Goal: Find specific page/section: Find specific page/section

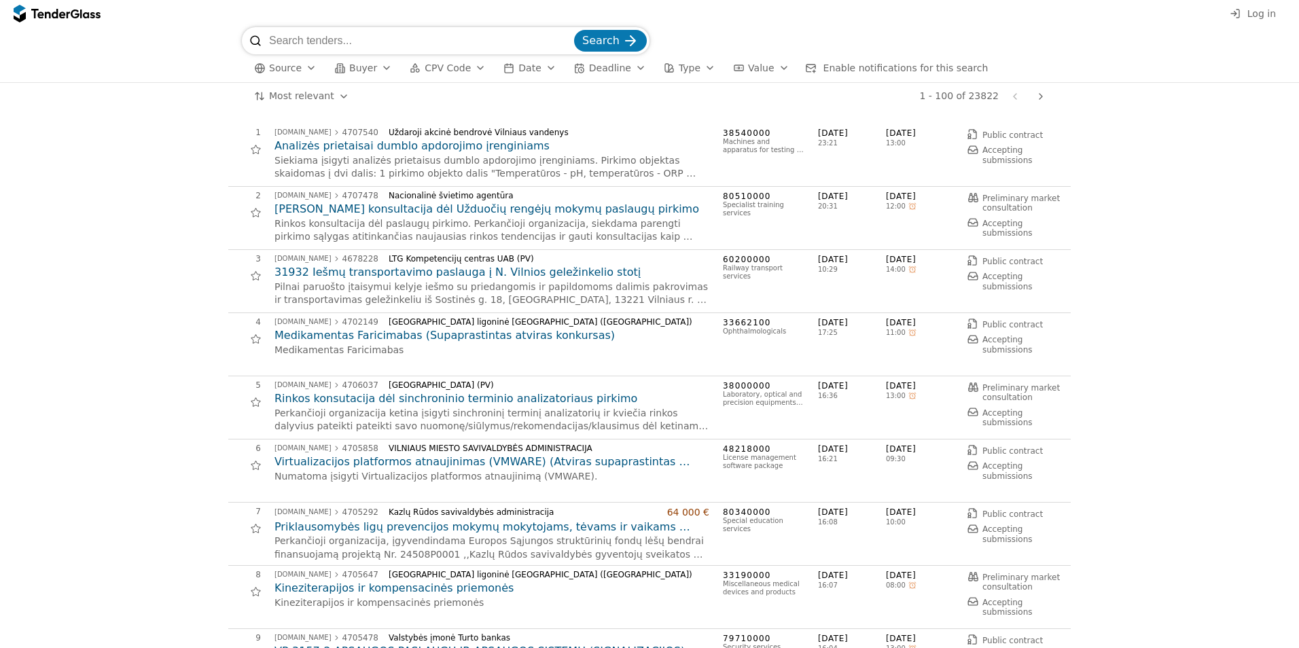
click at [459, 72] on button "CPV Code" at bounding box center [447, 68] width 87 height 17
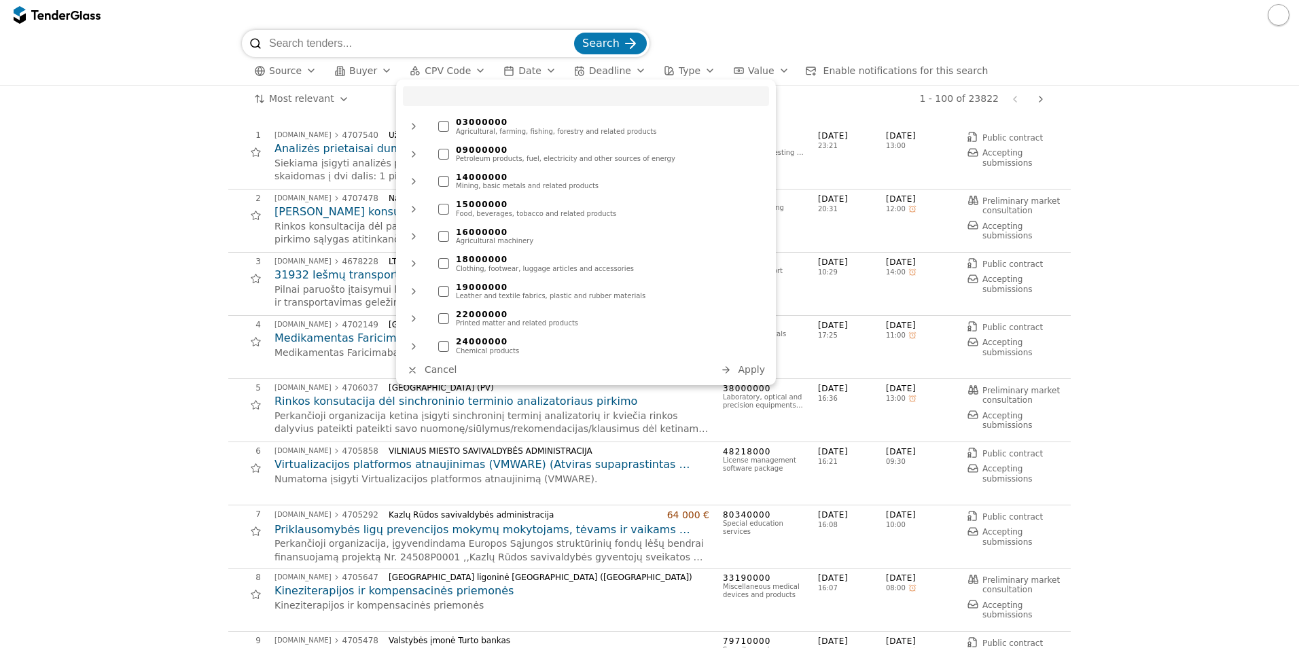
click at [459, 71] on button "CPV Code" at bounding box center [447, 71] width 87 height 17
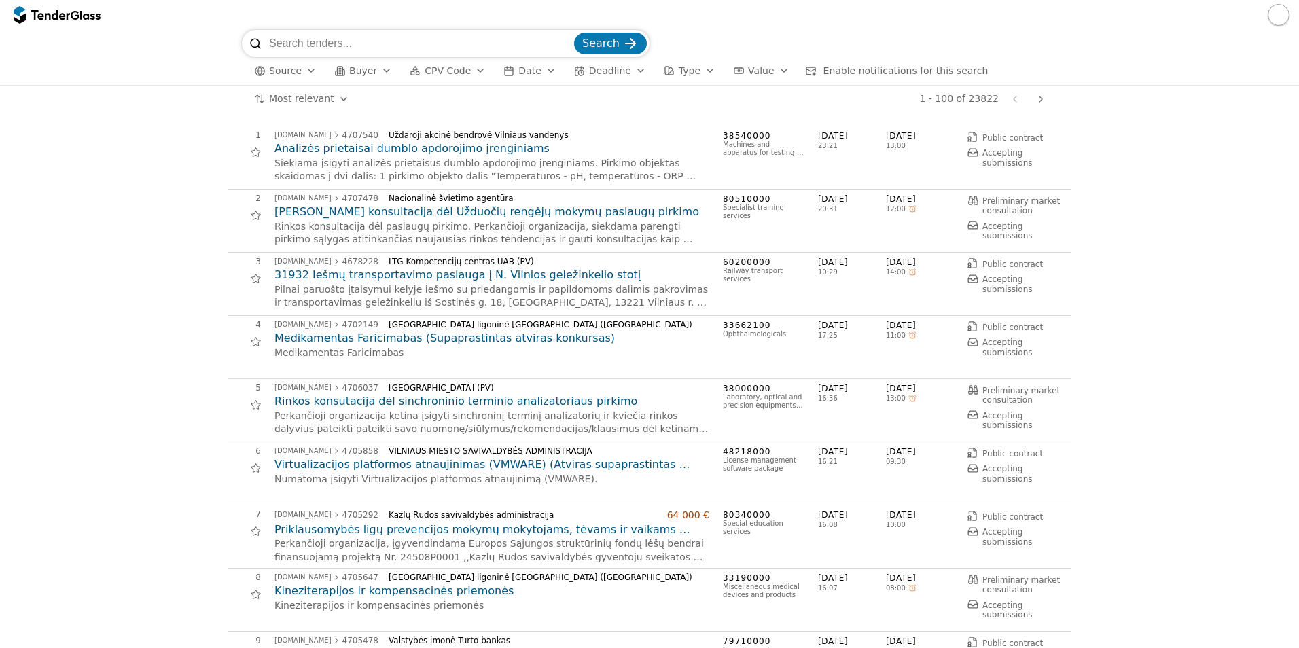
click at [691, 74] on div "button" at bounding box center [710, 70] width 38 height 35
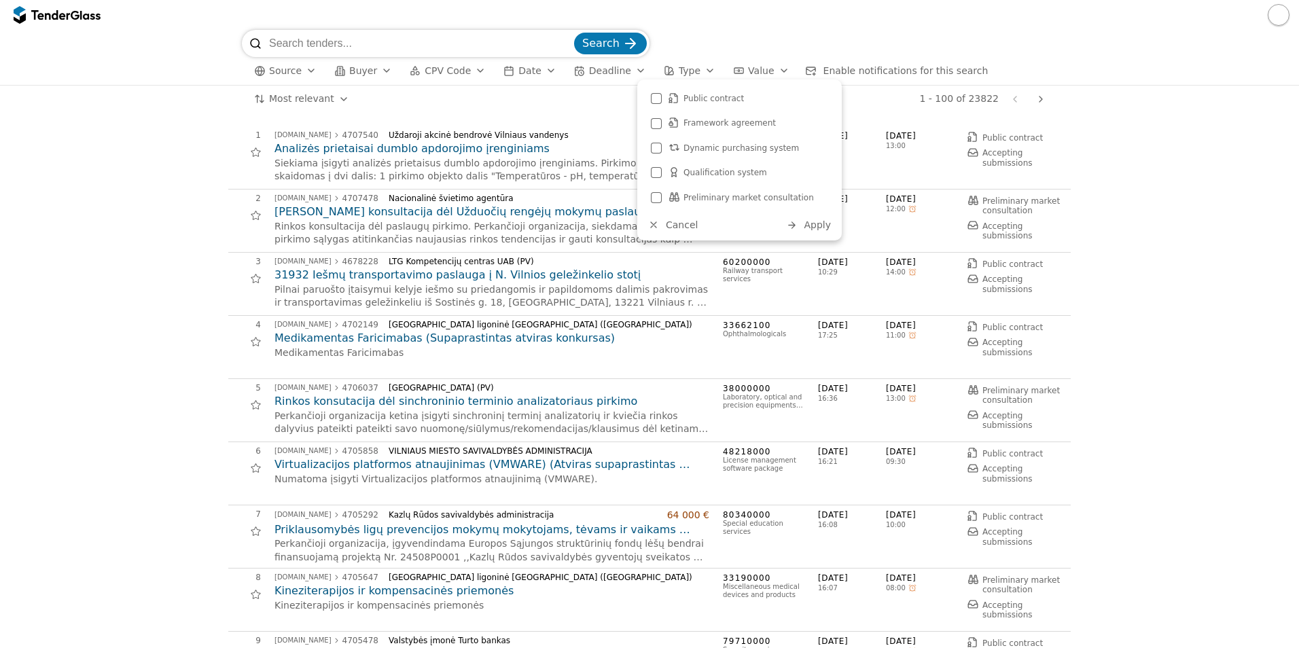
click at [754, 77] on button "Value" at bounding box center [761, 71] width 67 height 17
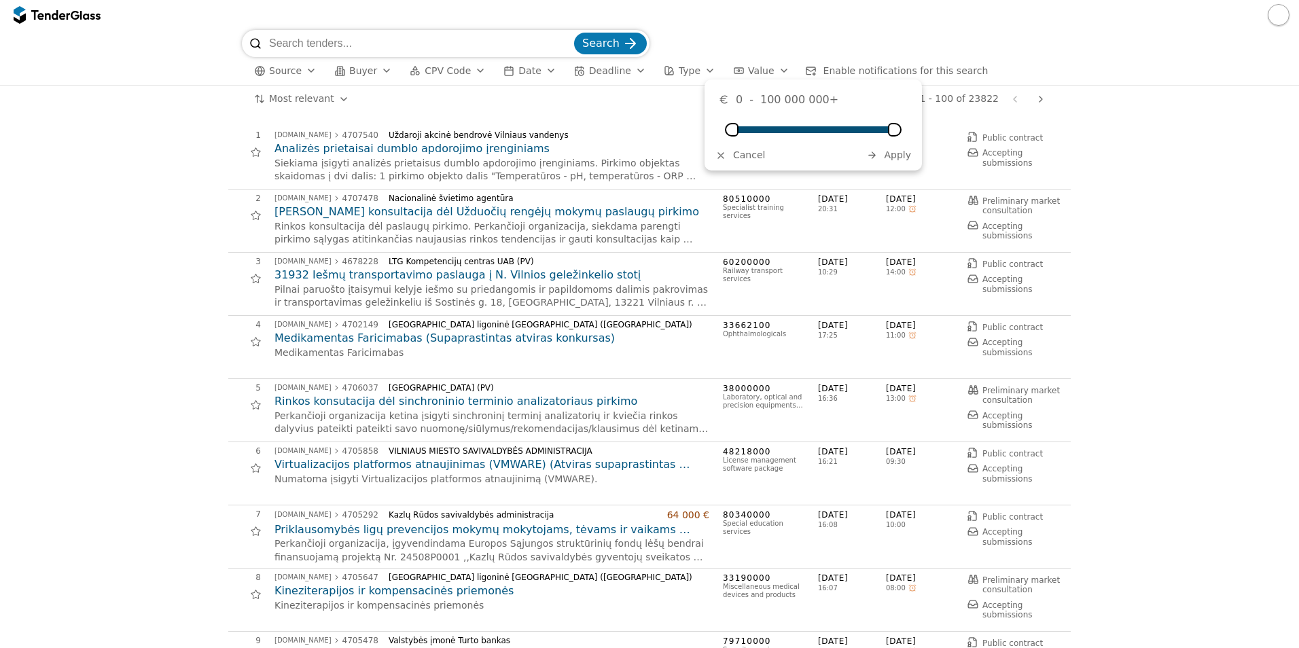
click at [765, 75] on div "button" at bounding box center [784, 70] width 38 height 35
click at [886, 75] on span "Enable notifications for this search" at bounding box center [906, 70] width 165 height 11
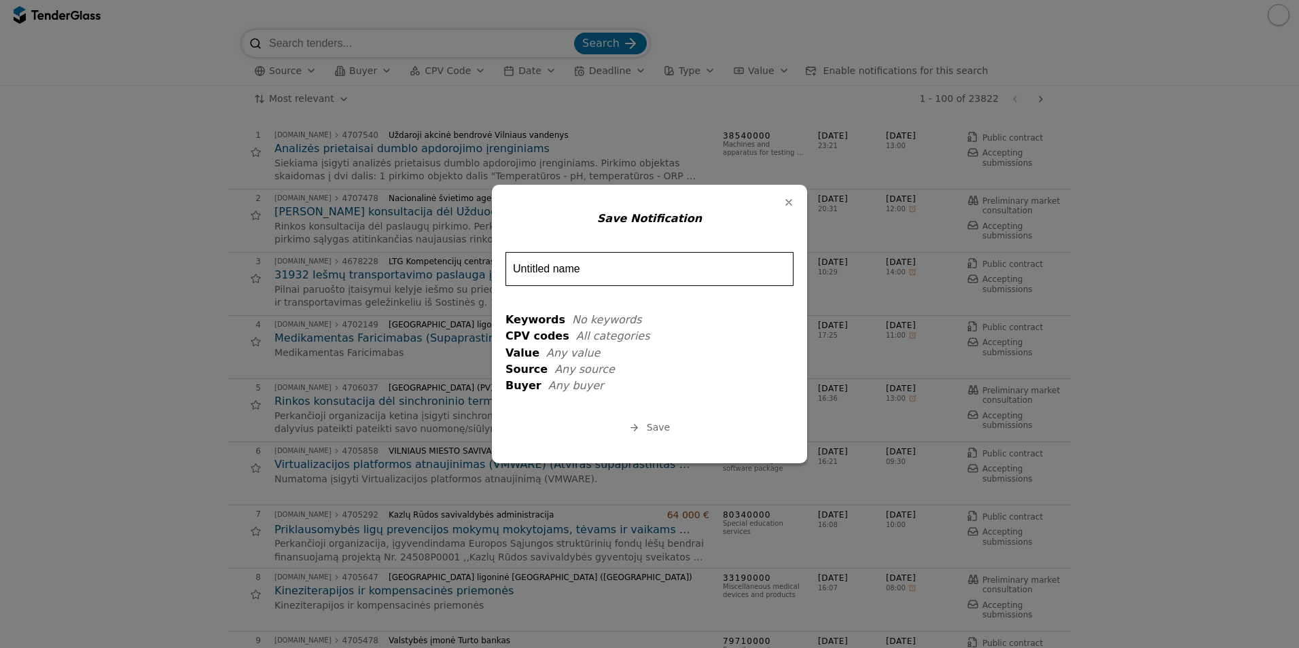
click at [792, 205] on div "button" at bounding box center [788, 202] width 35 height 35
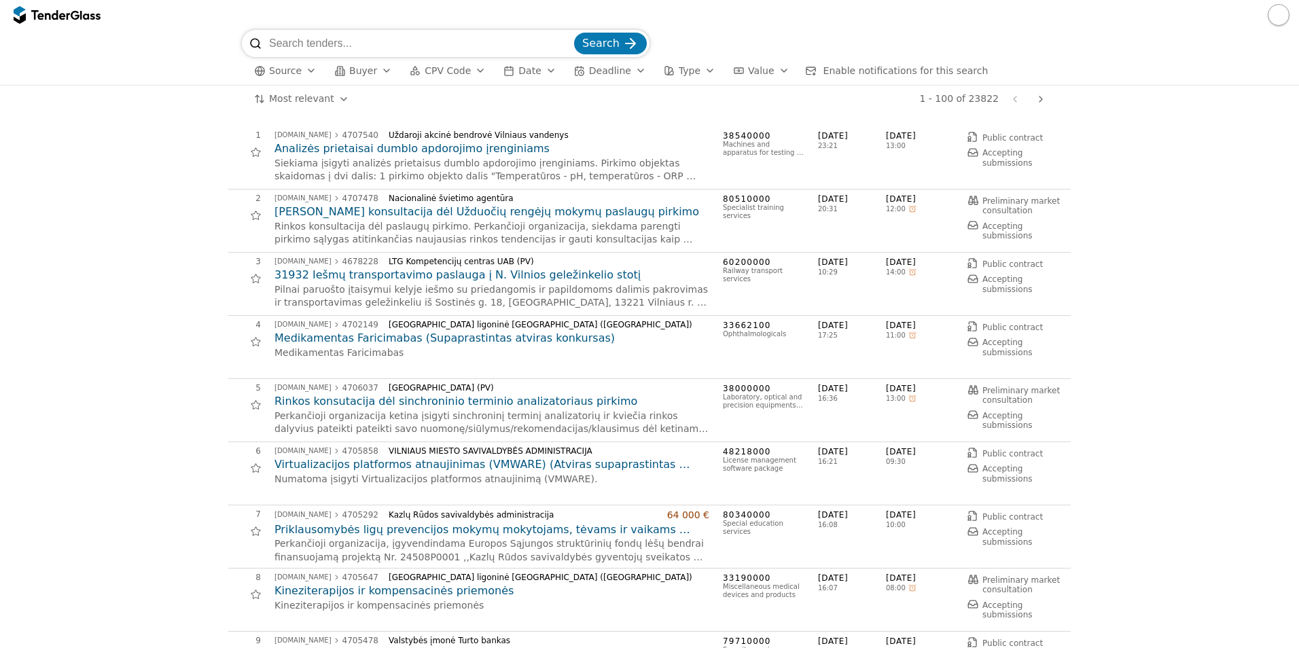
click at [283, 67] on span "Source" at bounding box center [285, 70] width 33 height 11
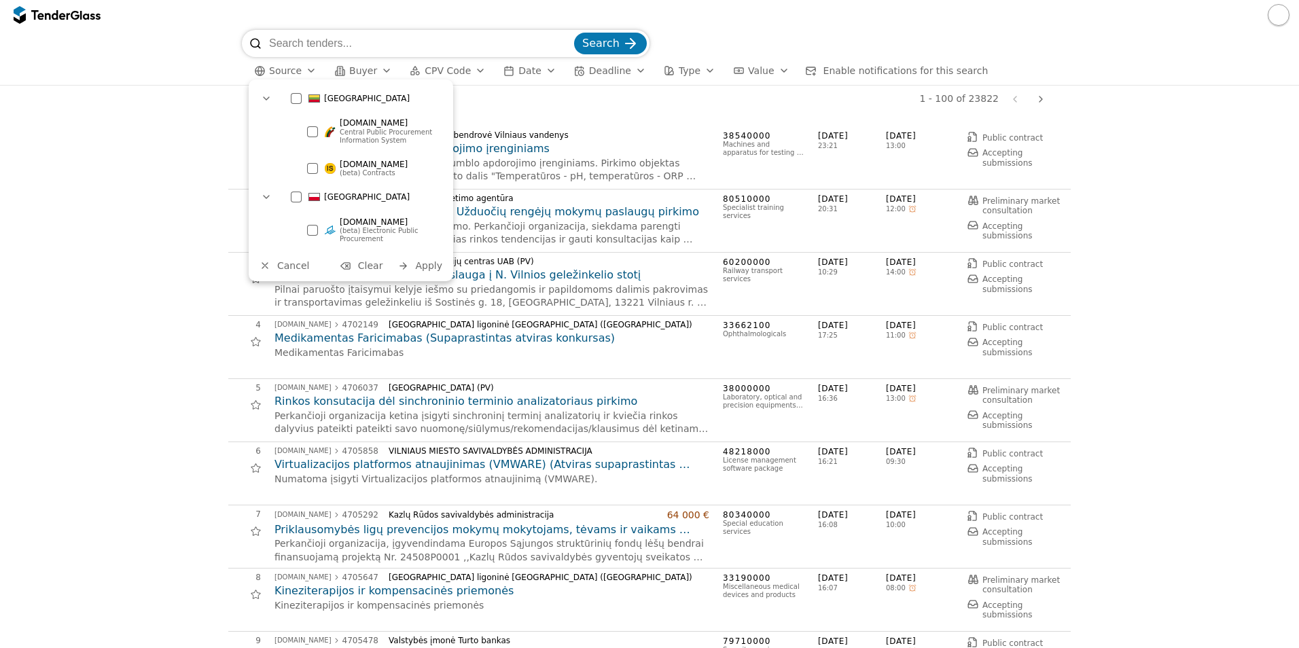
click at [283, 67] on span "Source" at bounding box center [285, 70] width 33 height 11
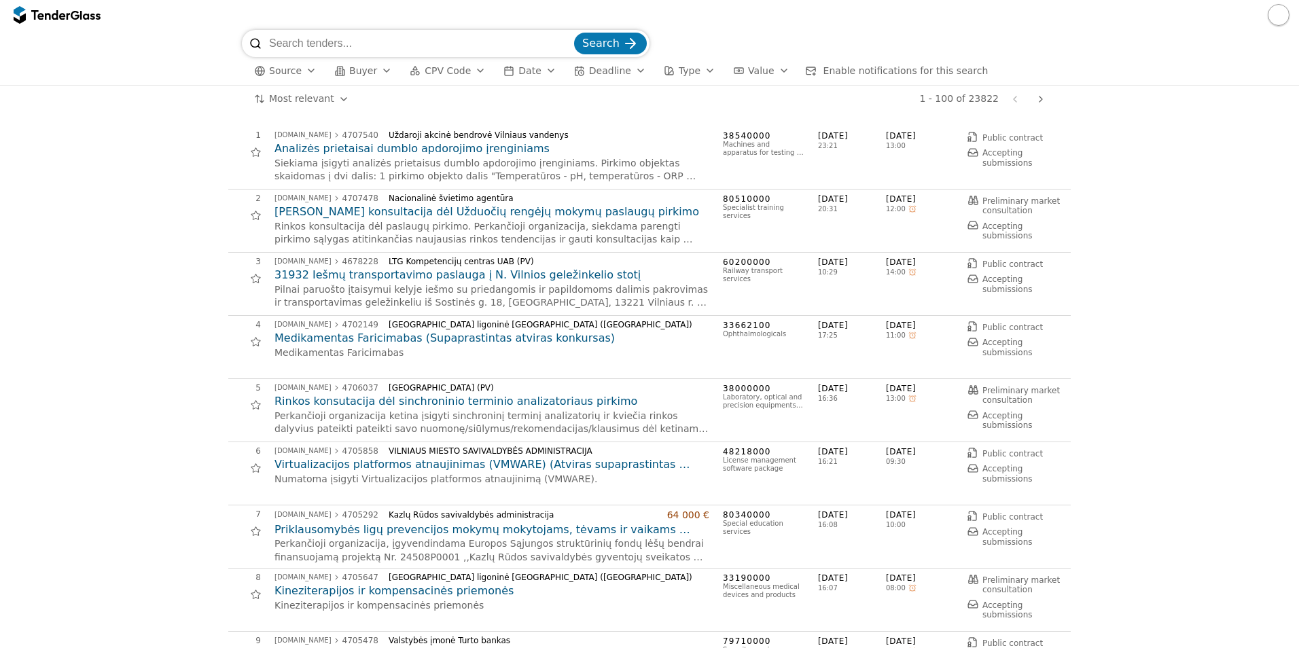
click at [376, 70] on div "button" at bounding box center [387, 70] width 38 height 35
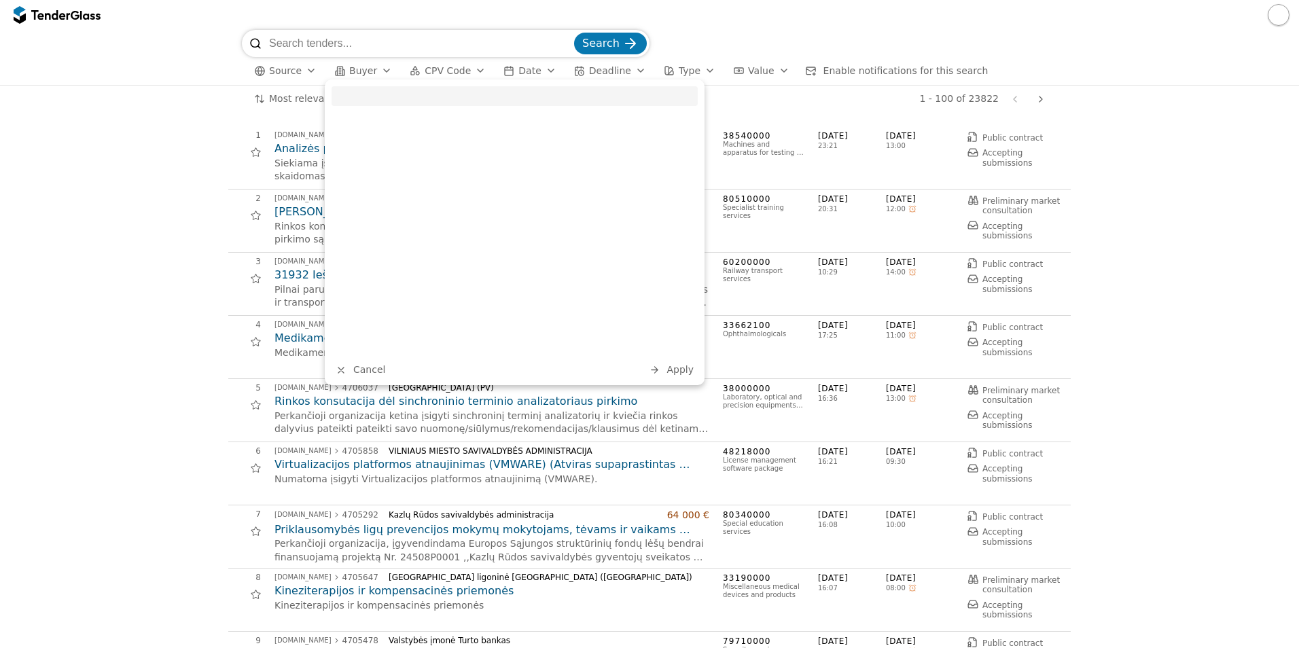
click at [370, 71] on button "Buyer" at bounding box center [363, 71] width 69 height 17
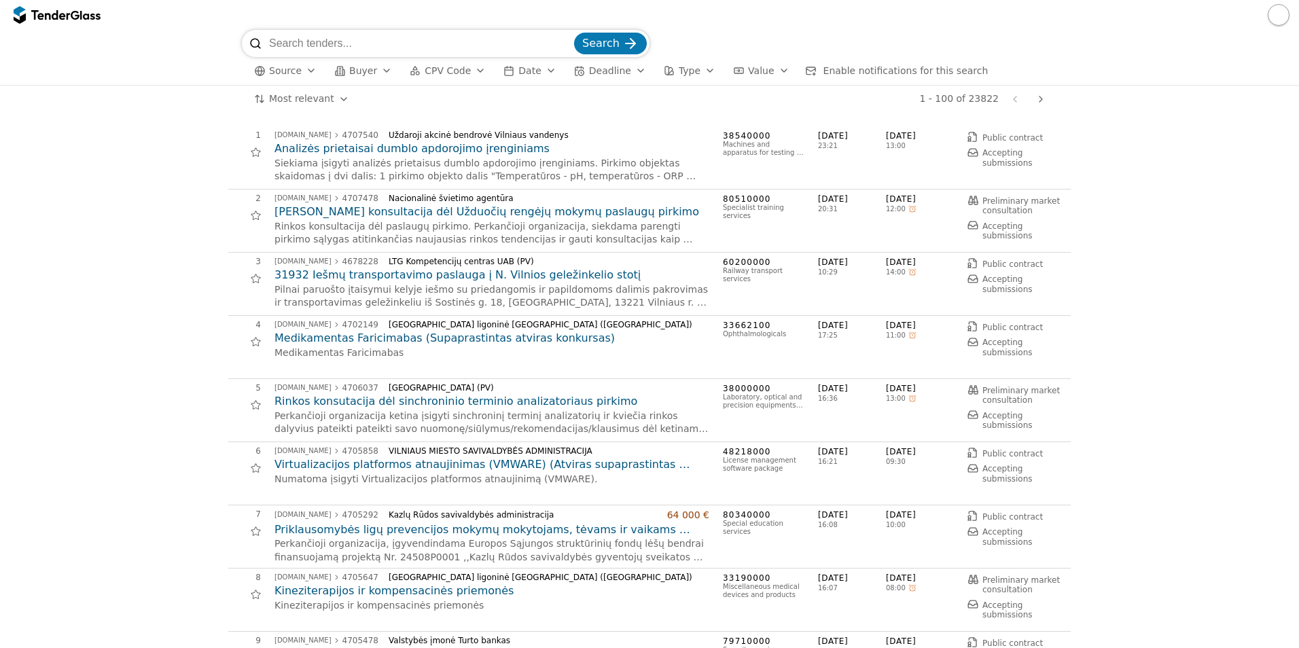
click at [455, 65] on span "CPV Code" at bounding box center [448, 70] width 46 height 11
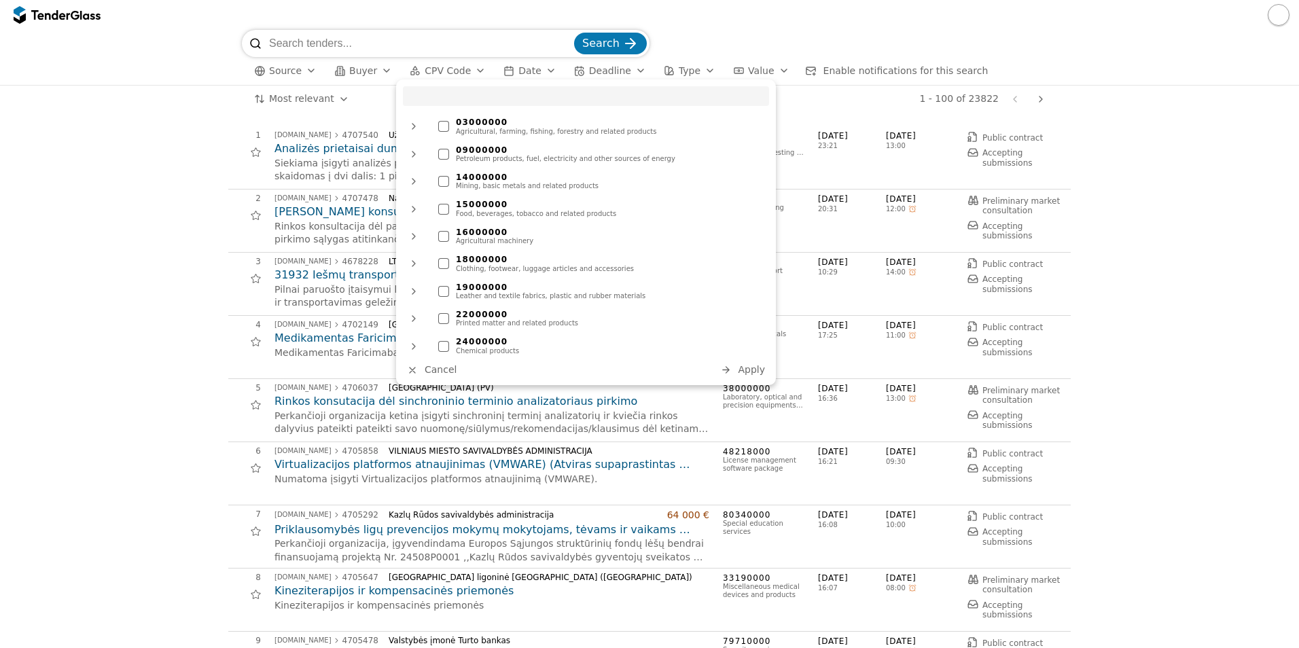
click at [455, 69] on span "CPV Code" at bounding box center [448, 70] width 46 height 11
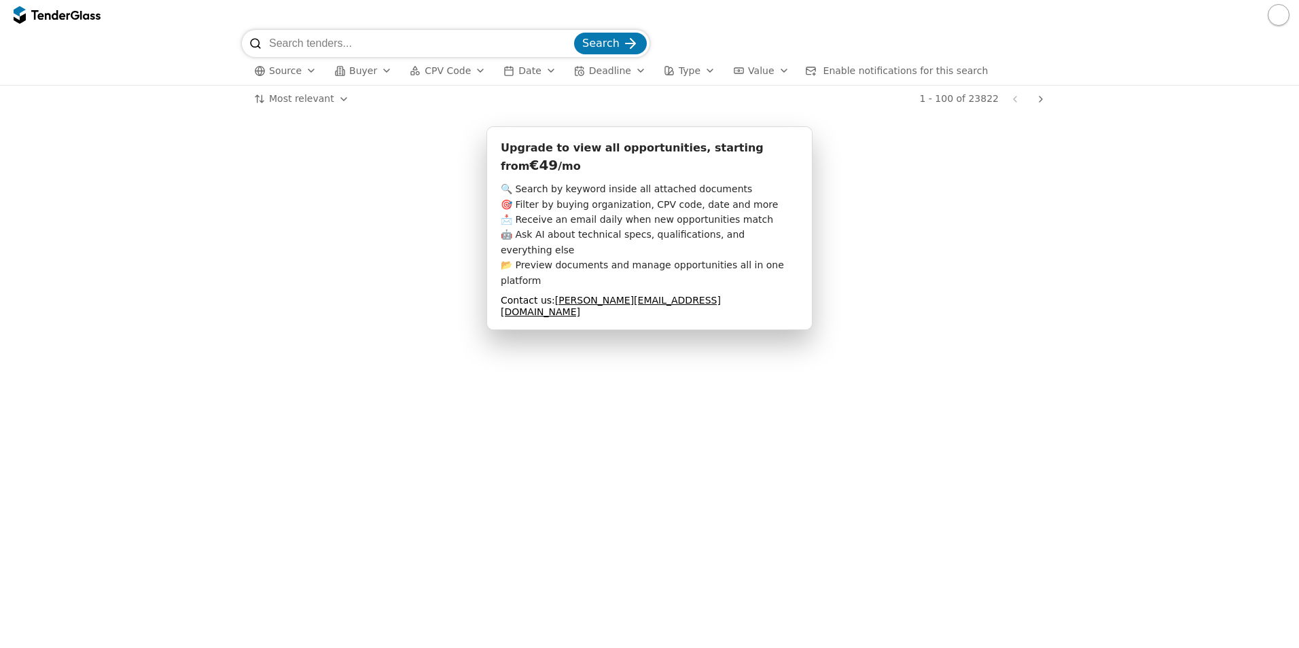
scroll to position [6745, 0]
